Goal: Task Accomplishment & Management: Use online tool/utility

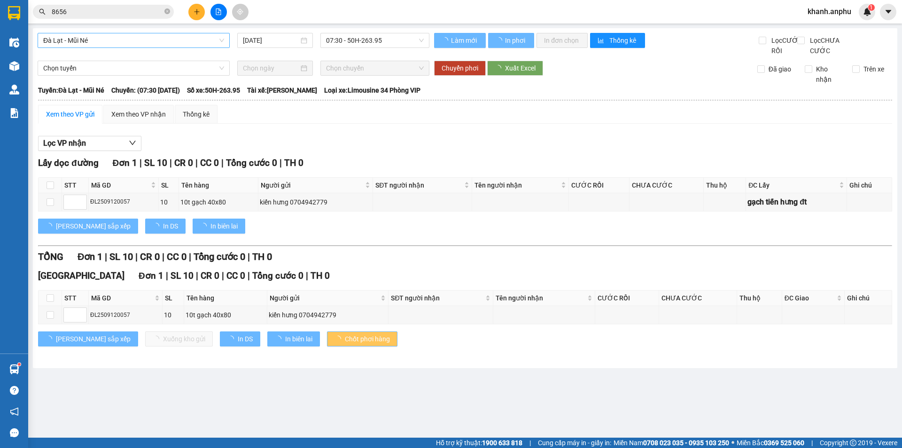
click at [112, 34] on span "Đà Lạt - Mũi Né" at bounding box center [133, 40] width 181 height 14
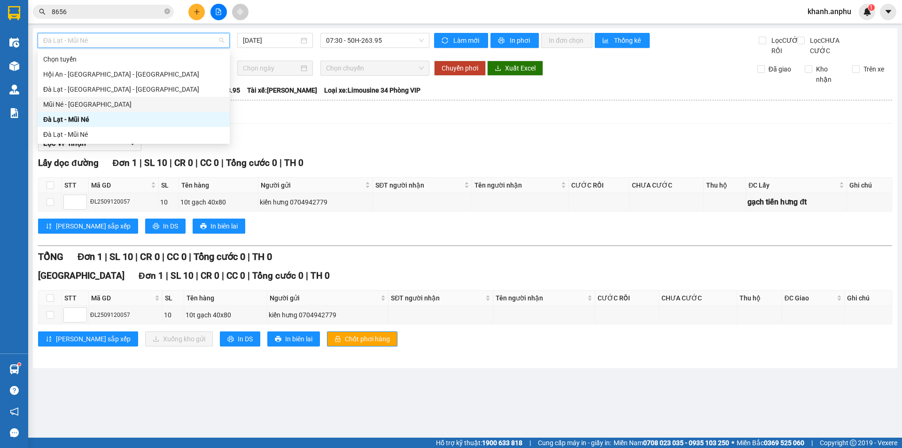
click at [87, 101] on div "Mũi Né - [GEOGRAPHIC_DATA]" at bounding box center [133, 104] width 181 height 10
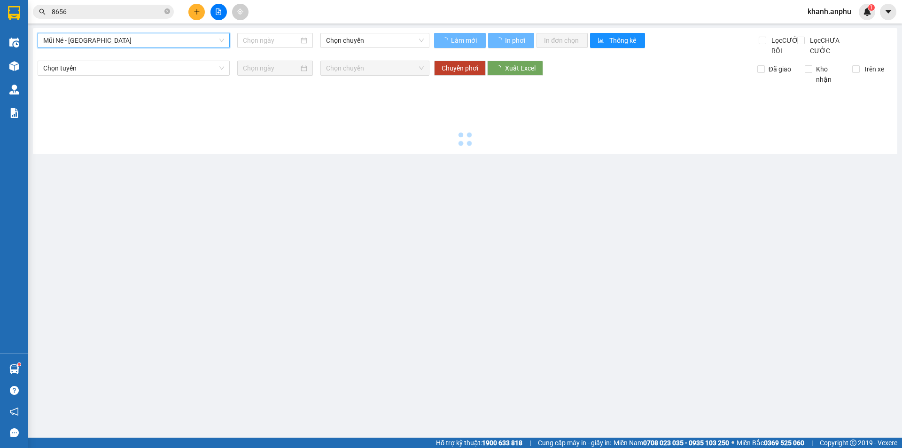
type input "[DATE]"
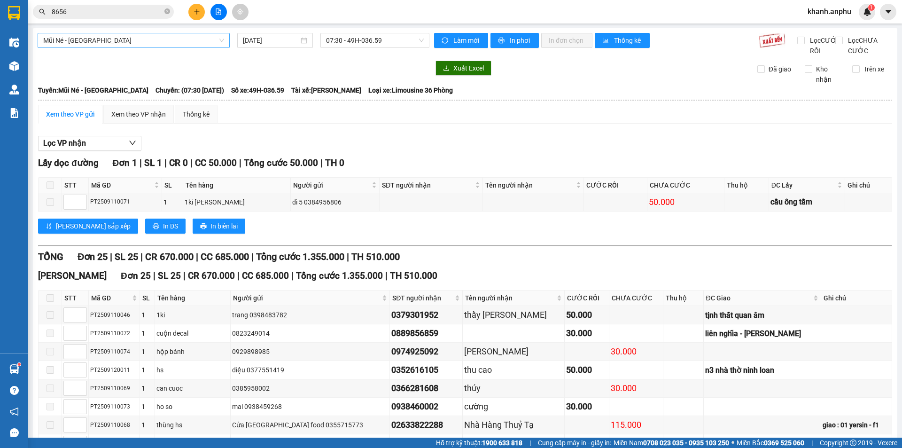
click at [197, 44] on span "Mũi Né - [GEOGRAPHIC_DATA]" at bounding box center [133, 40] width 181 height 14
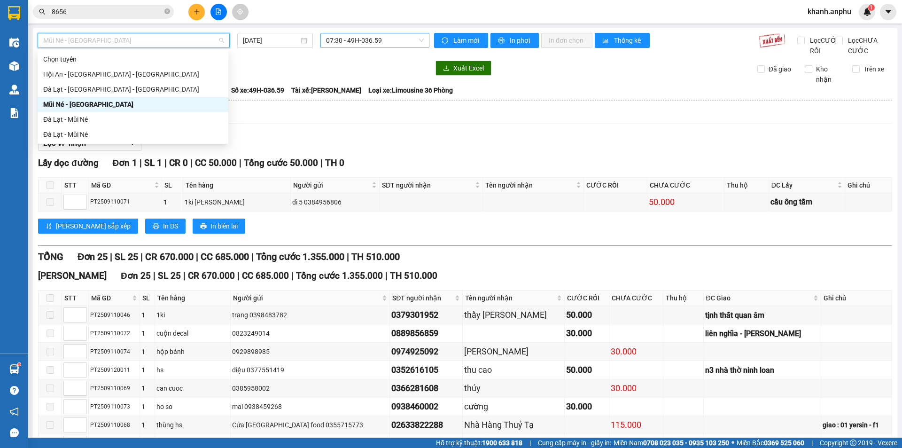
click at [326, 44] on span "07:30 - 49H-036.59" at bounding box center [375, 40] width 98 height 14
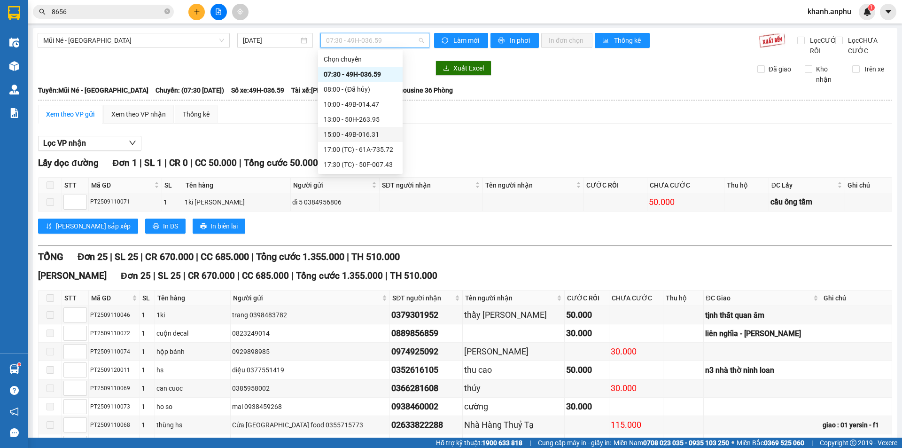
click at [338, 136] on div "15:00 - 49B-016.31" at bounding box center [360, 134] width 73 height 10
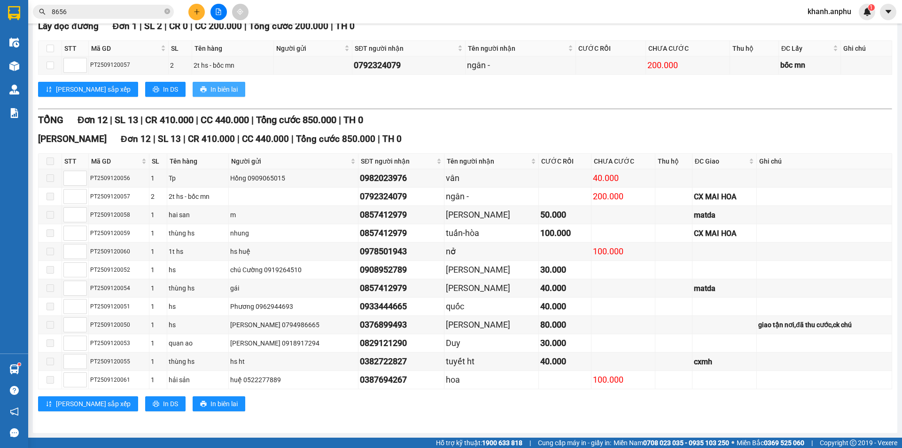
scroll to position [6, 0]
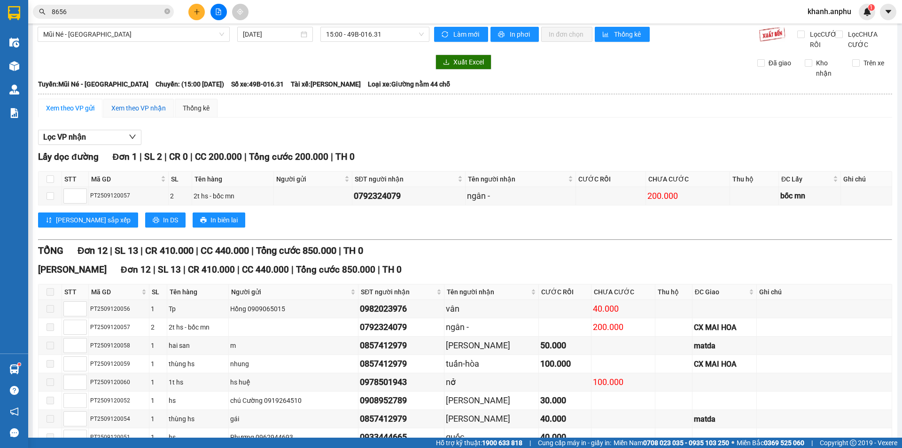
click at [153, 113] on div "Xem theo VP nhận" at bounding box center [138, 108] width 54 height 10
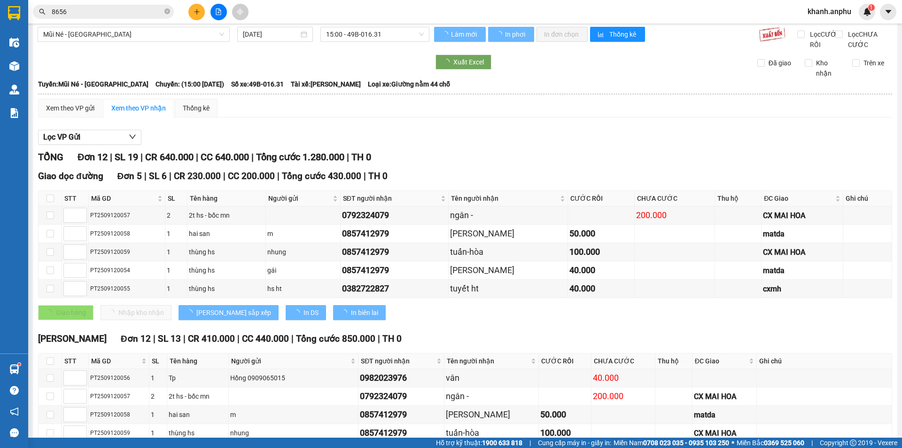
type input "1"
type input "5"
type input "3"
type input "4"
type input "2"
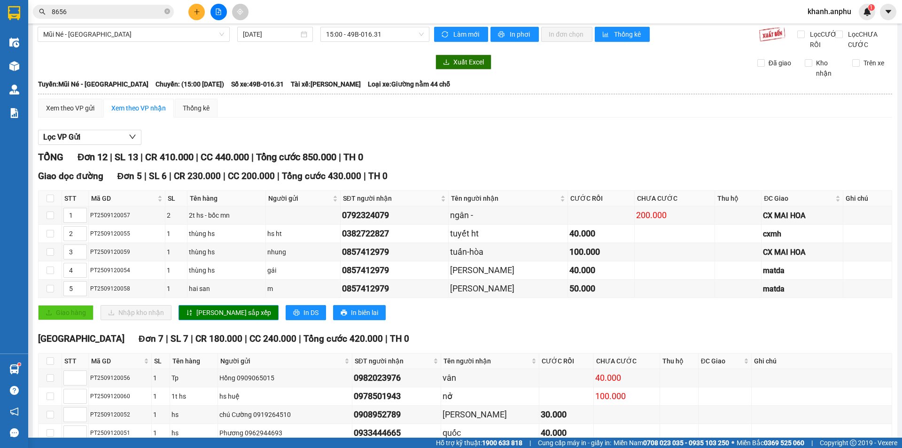
scroll to position [125, 0]
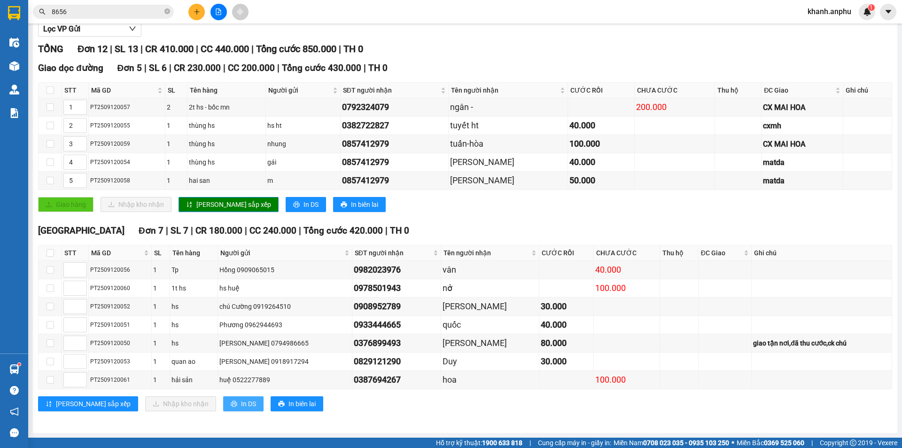
click at [223, 405] on button "In DS" at bounding box center [243, 403] width 40 height 15
click at [53, 256] on input "checkbox" at bounding box center [51, 253] width 8 height 8
checkbox input "true"
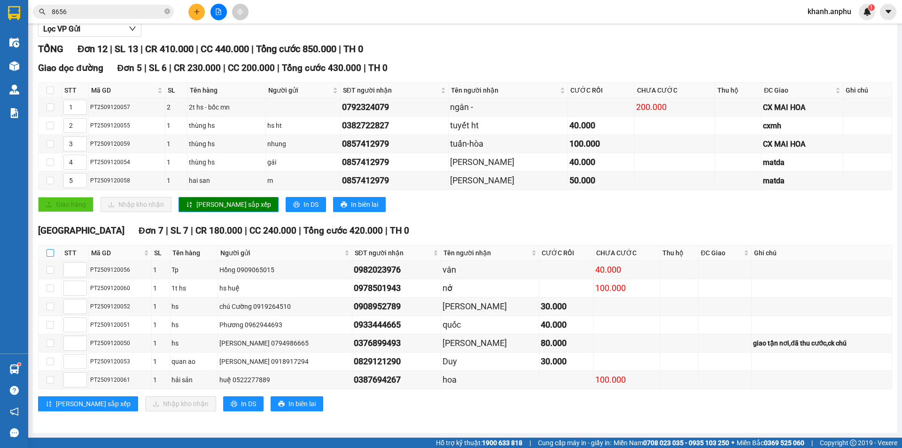
checkbox input "true"
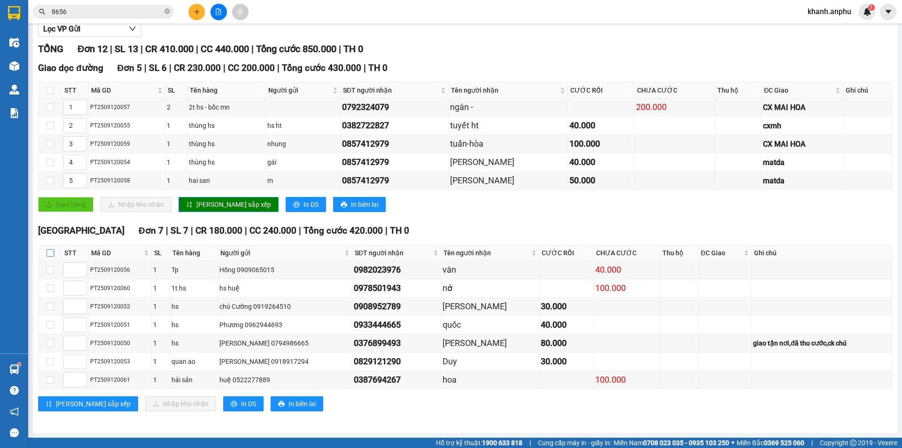
checkbox input "true"
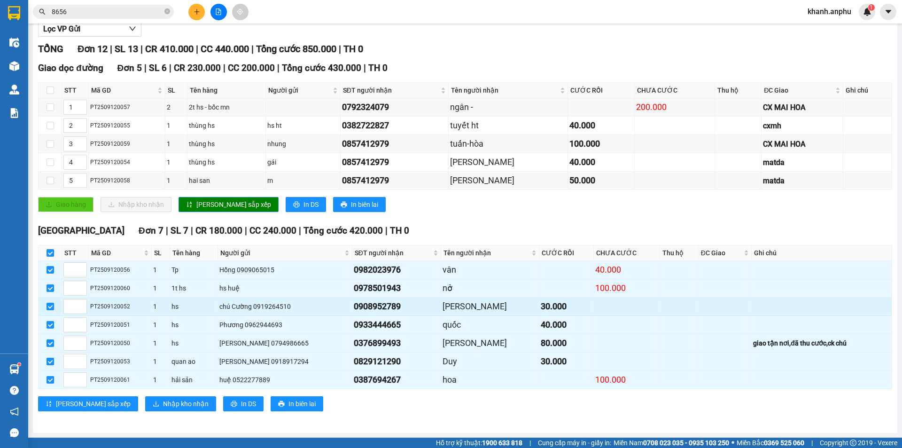
click at [49, 304] on input "checkbox" at bounding box center [51, 307] width 8 height 8
checkbox input "false"
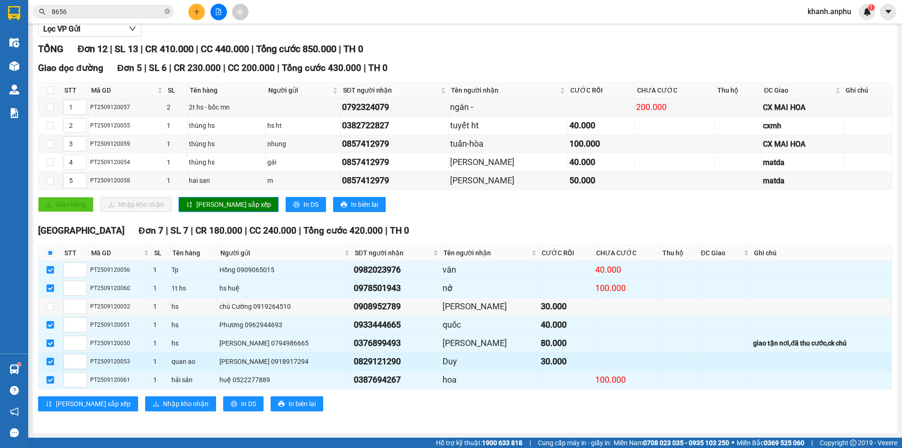
click at [49, 361] on input "checkbox" at bounding box center [51, 362] width 8 height 8
checkbox input "false"
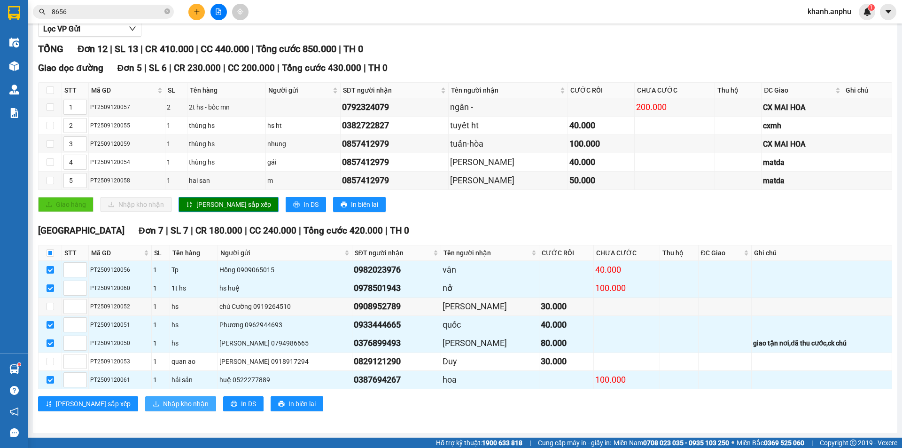
click at [166, 410] on button "Nhập kho nhận" at bounding box center [180, 403] width 71 height 15
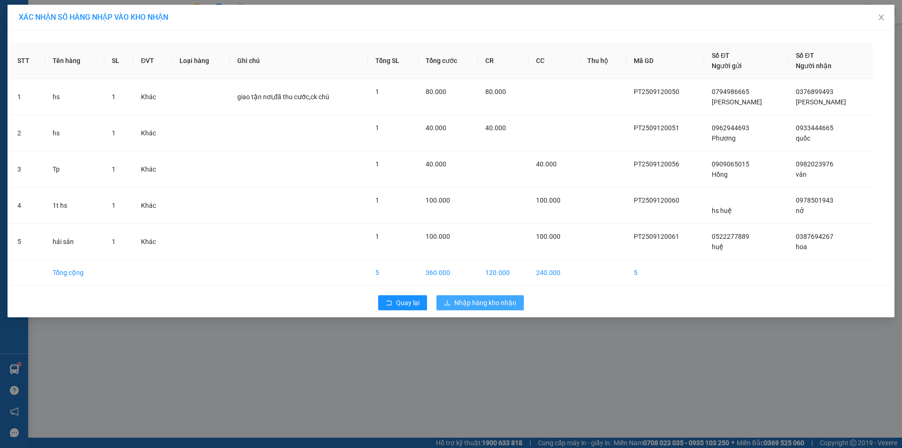
drag, startPoint x: 457, startPoint y: 296, endPoint x: 452, endPoint y: 291, distance: 7.6
click at [452, 291] on div "Quay lại Nhập hàng kho nhận" at bounding box center [451, 302] width 882 height 24
click at [483, 305] on span "Nhập hàng kho nhận" at bounding box center [485, 302] width 62 height 10
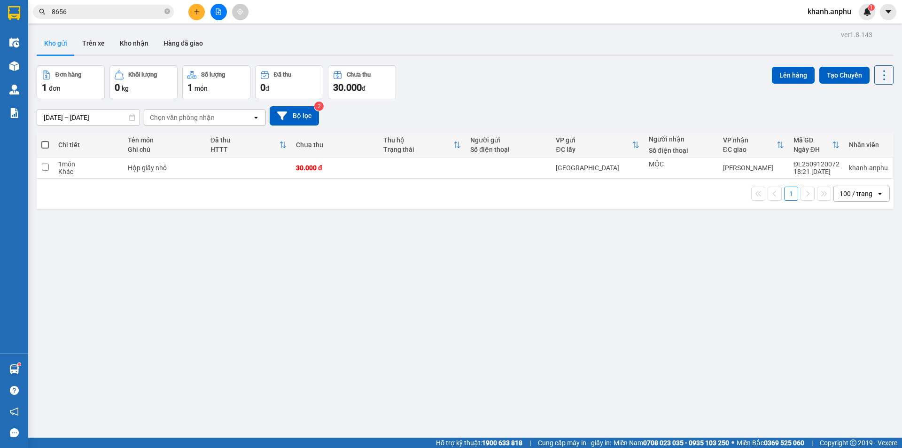
click at [222, 13] on button at bounding box center [218, 12] width 16 height 16
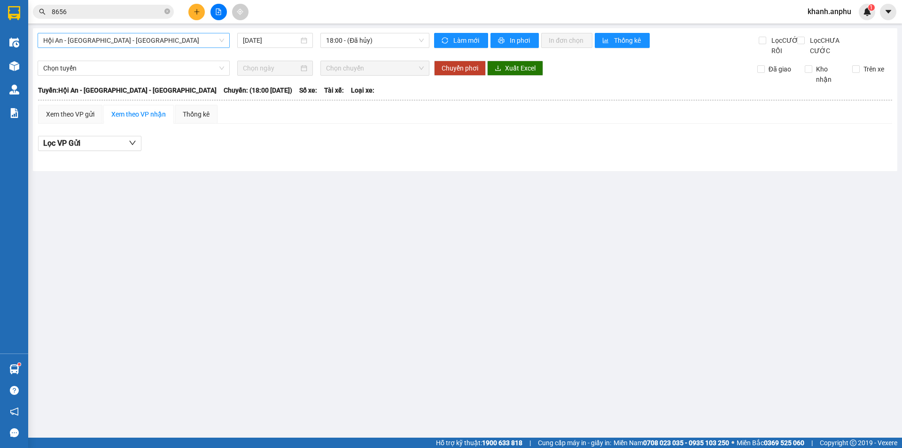
click at [135, 44] on span "Hội An - [GEOGRAPHIC_DATA] - [GEOGRAPHIC_DATA]" at bounding box center [133, 40] width 181 height 14
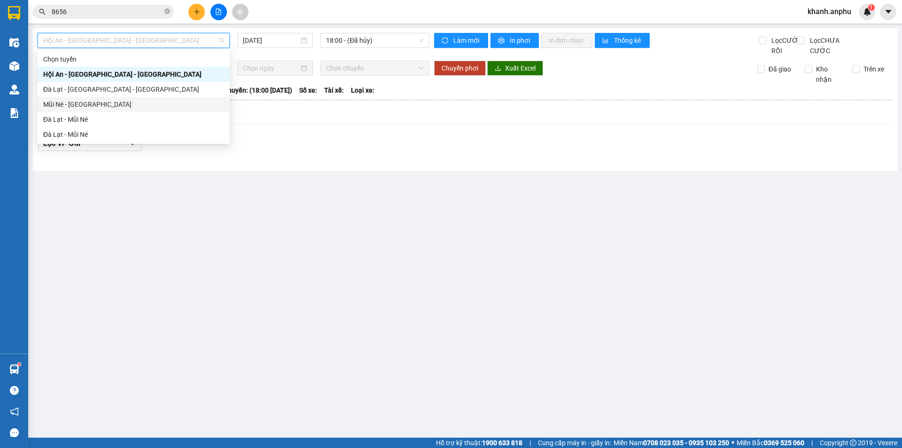
click at [101, 104] on div "Mũi Né - [GEOGRAPHIC_DATA]" at bounding box center [133, 104] width 181 height 10
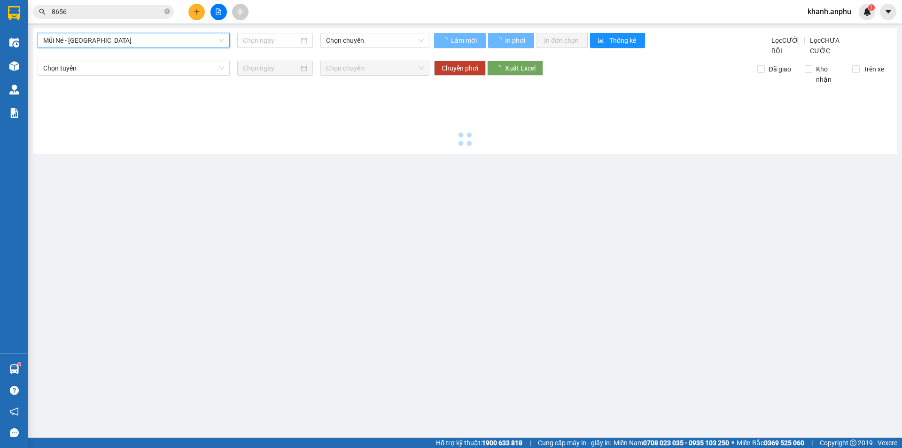
type input "[DATE]"
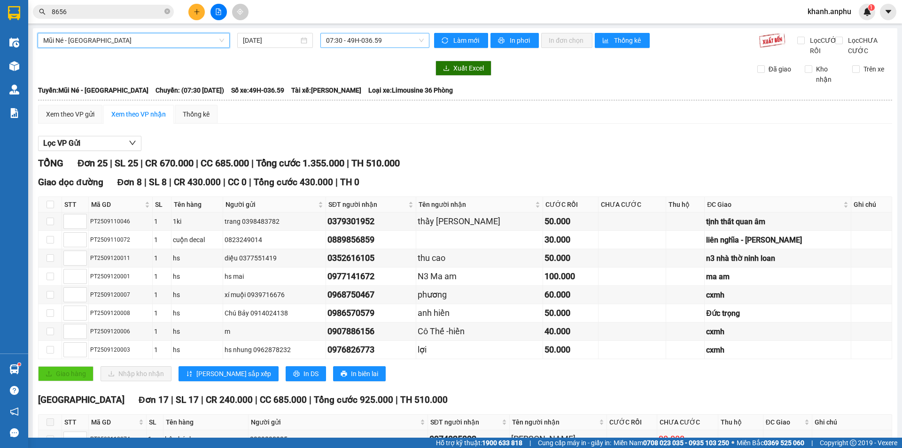
click at [364, 43] on span "07:30 - 49H-036.59" at bounding box center [375, 40] width 98 height 14
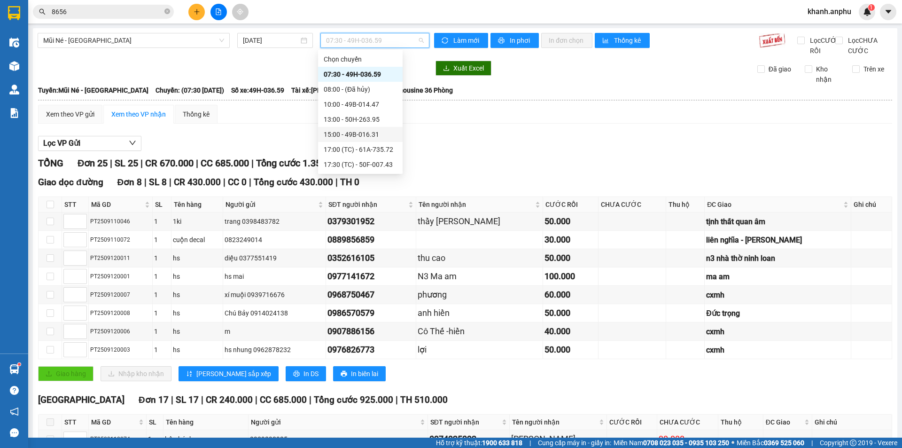
click at [351, 132] on div "15:00 - 49B-016.31" at bounding box center [360, 134] width 73 height 10
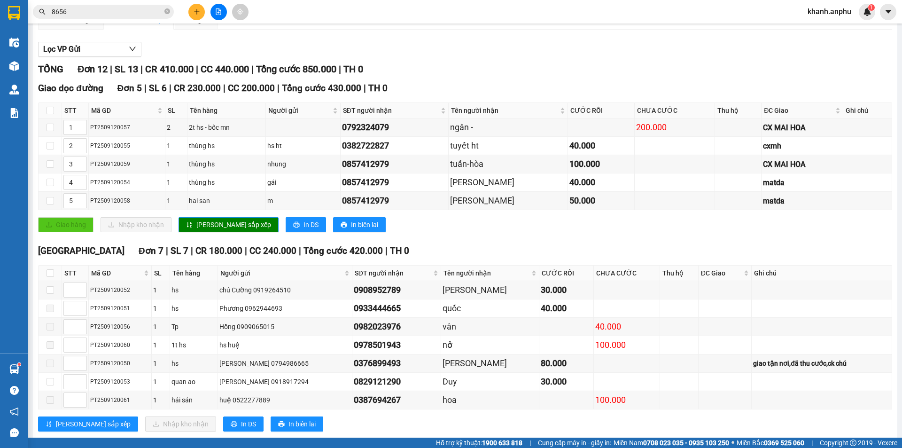
scroll to position [125, 0]
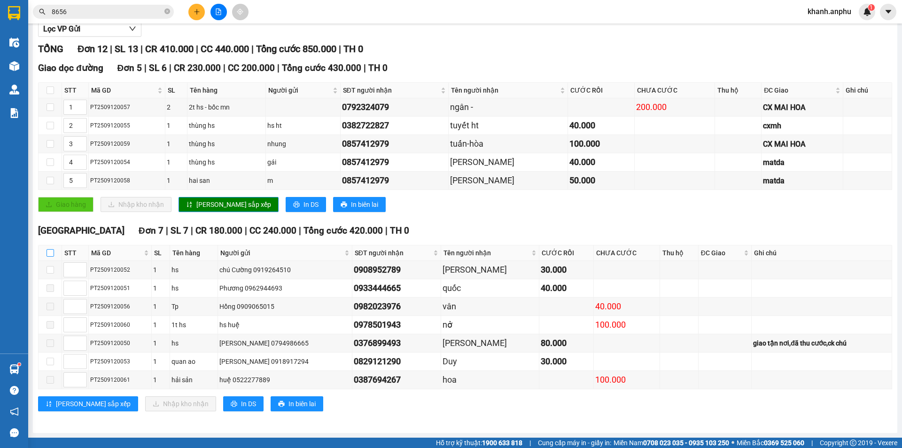
drag, startPoint x: 52, startPoint y: 255, endPoint x: 81, endPoint y: 260, distance: 30.0
click at [52, 255] on input "checkbox" at bounding box center [51, 253] width 8 height 8
checkbox input "true"
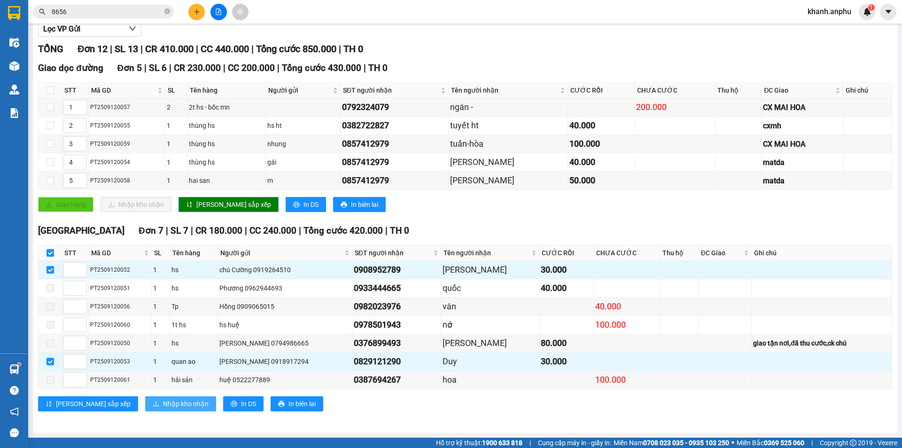
click at [163, 398] on span "Nhập kho nhận" at bounding box center [186, 403] width 46 height 10
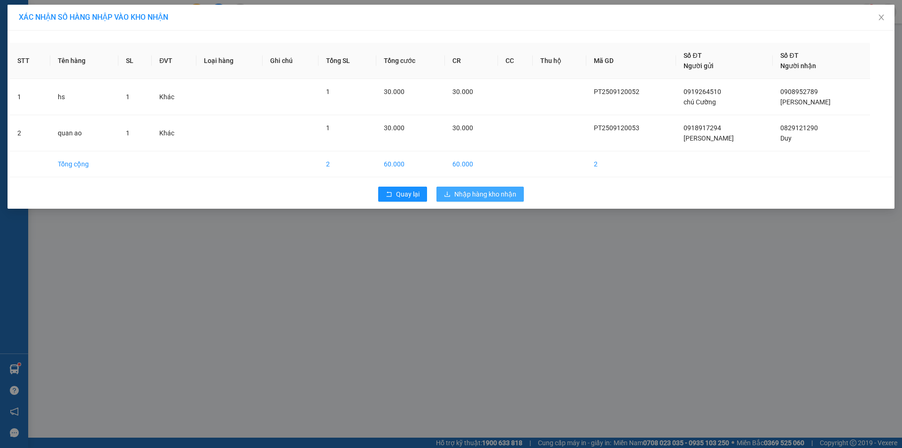
click at [498, 198] on span "Nhập hàng kho nhận" at bounding box center [485, 194] width 62 height 10
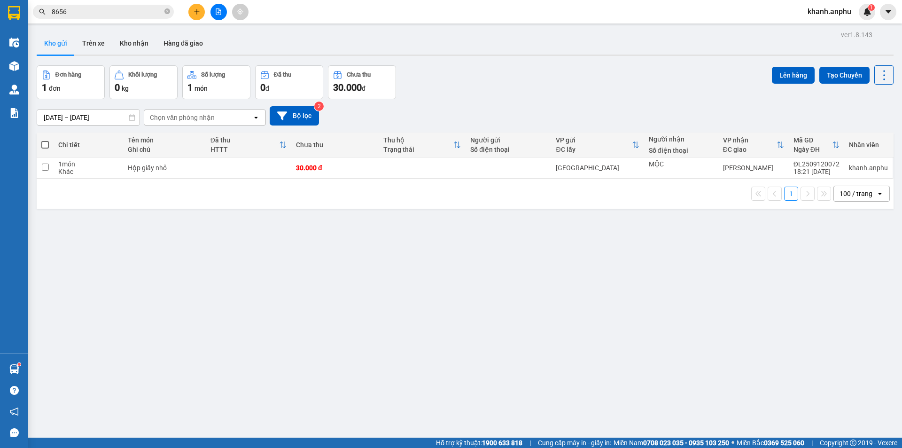
click at [214, 13] on button at bounding box center [218, 12] width 16 height 16
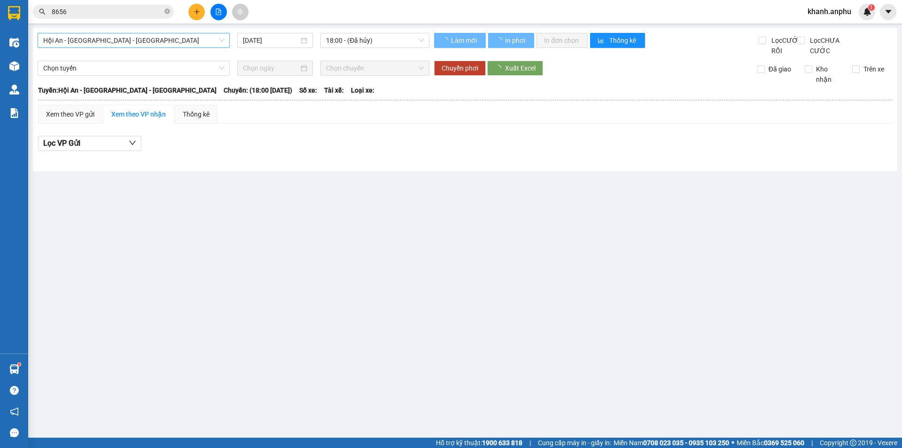
click at [120, 41] on span "Hội An - [GEOGRAPHIC_DATA] - [GEOGRAPHIC_DATA]" at bounding box center [133, 40] width 181 height 14
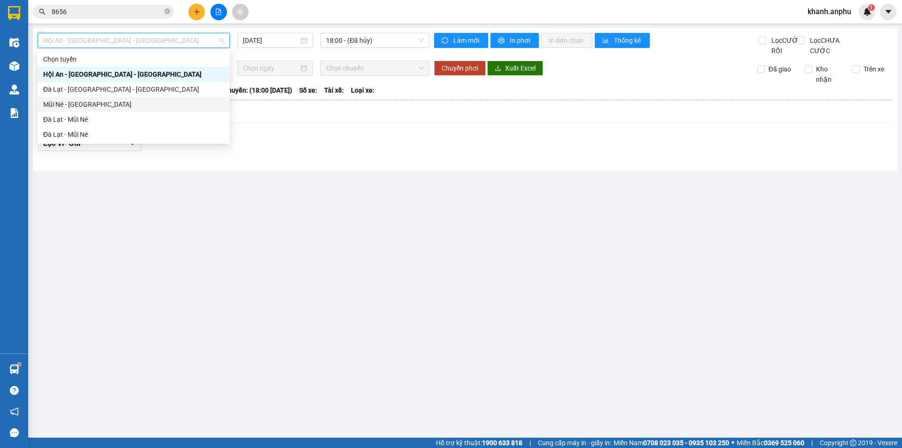
click at [88, 104] on div "Mũi Né - [GEOGRAPHIC_DATA]" at bounding box center [133, 104] width 181 height 10
type input "[DATE]"
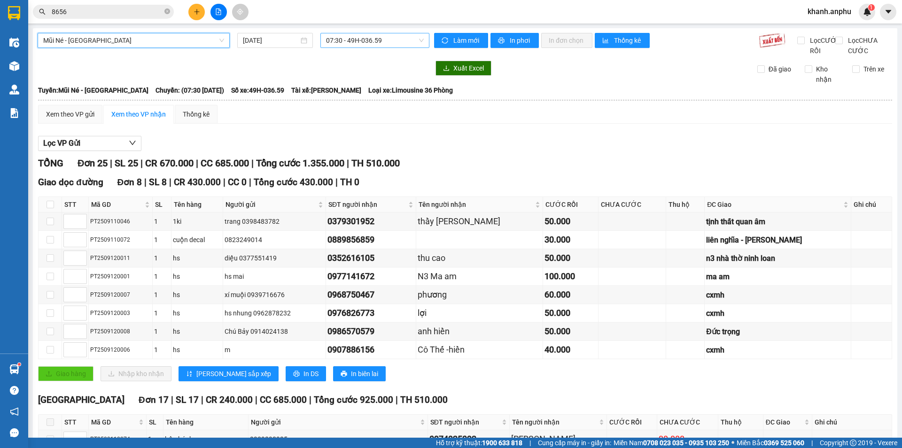
click at [353, 39] on span "07:30 - 49H-036.59" at bounding box center [375, 40] width 98 height 14
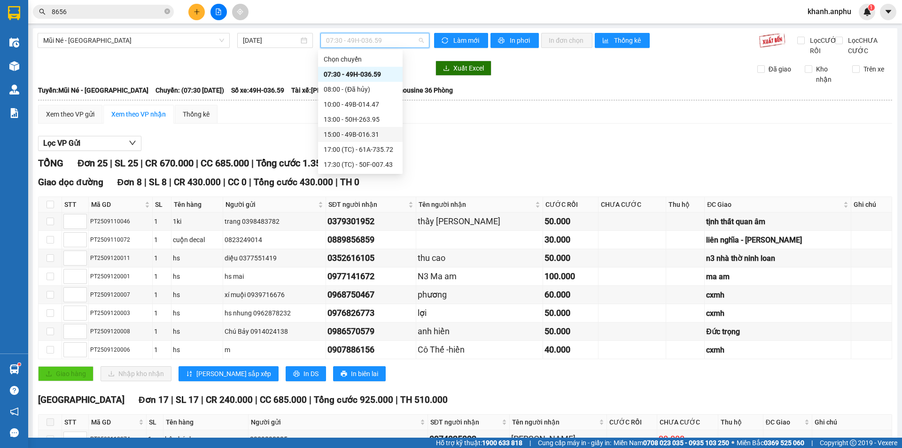
click at [364, 136] on div "15:00 - 49B-016.31" at bounding box center [360, 134] width 73 height 10
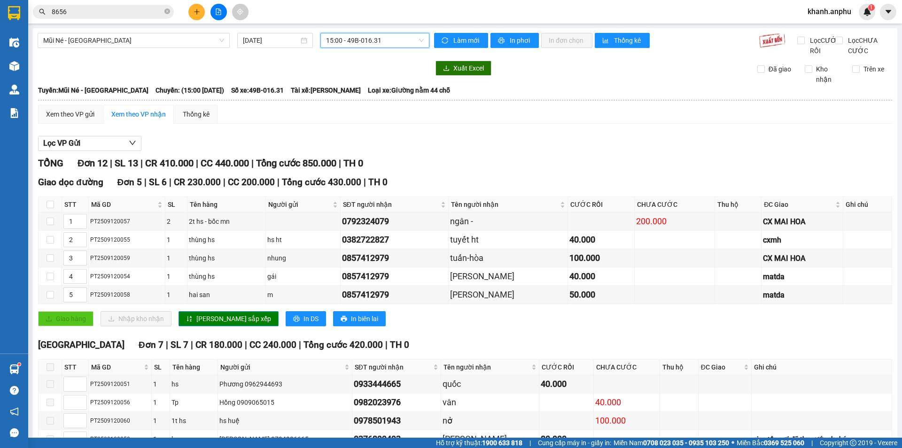
click at [729, 151] on div "Lọc VP Gửi" at bounding box center [465, 144] width 854 height 16
